Goal: Transaction & Acquisition: Purchase product/service

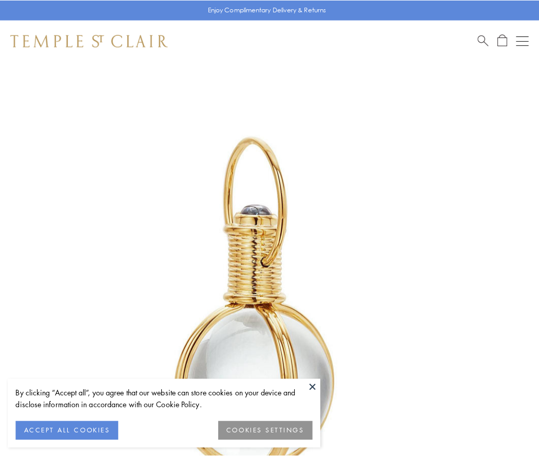
scroll to position [268, 0]
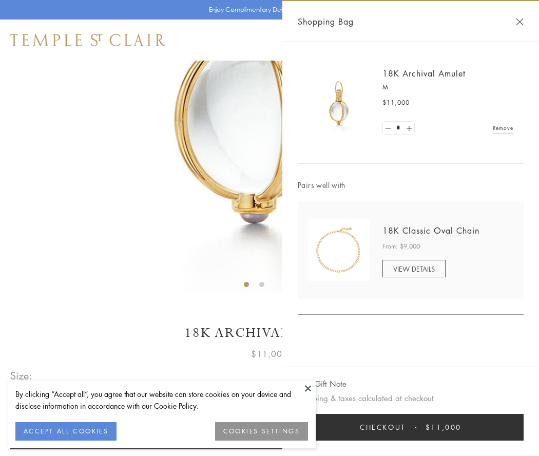
click at [411, 427] on button "Checkout $11,000" at bounding box center [411, 427] width 226 height 27
